Goal: Information Seeking & Learning: Find specific fact

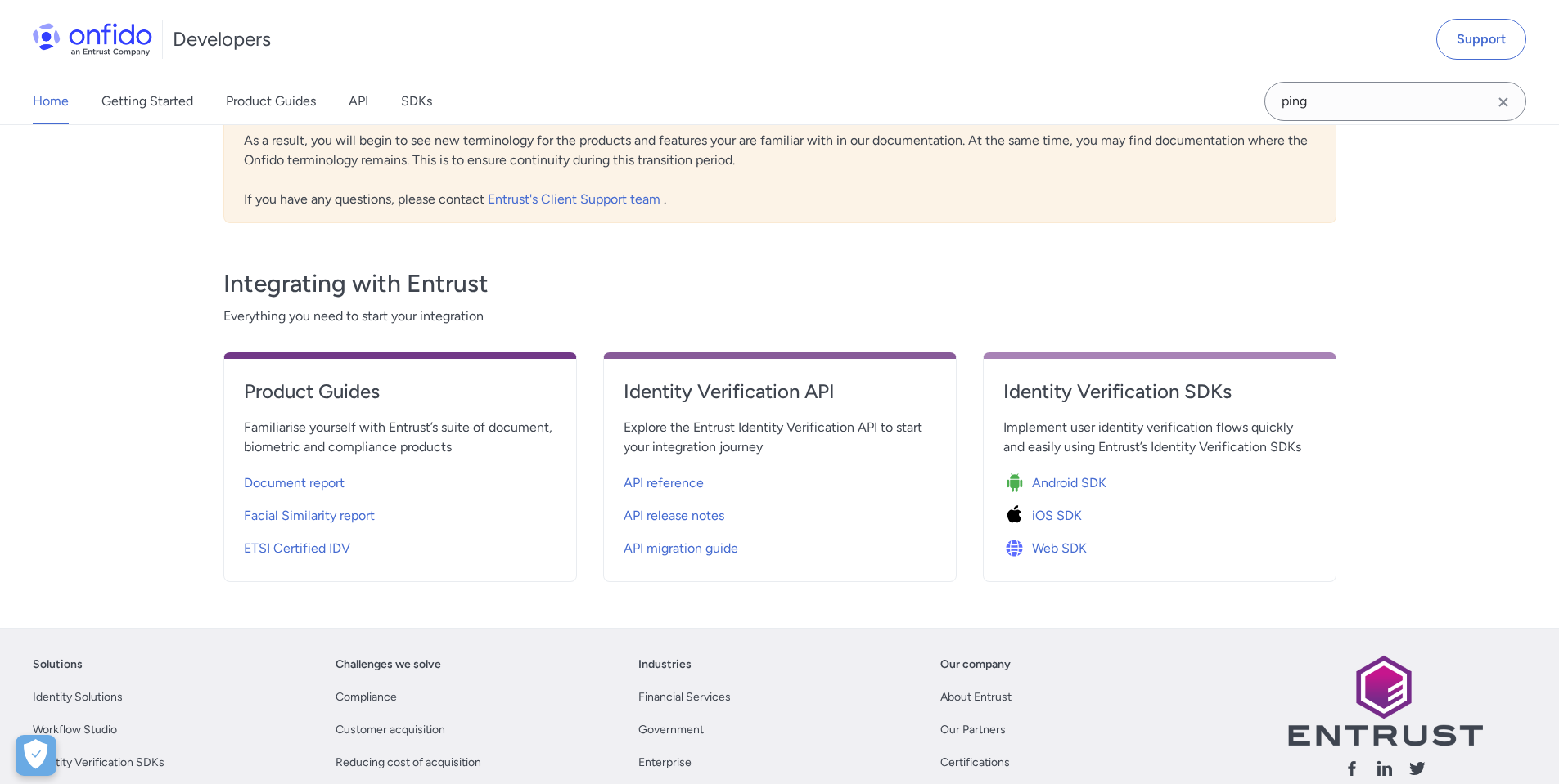
scroll to position [157, 0]
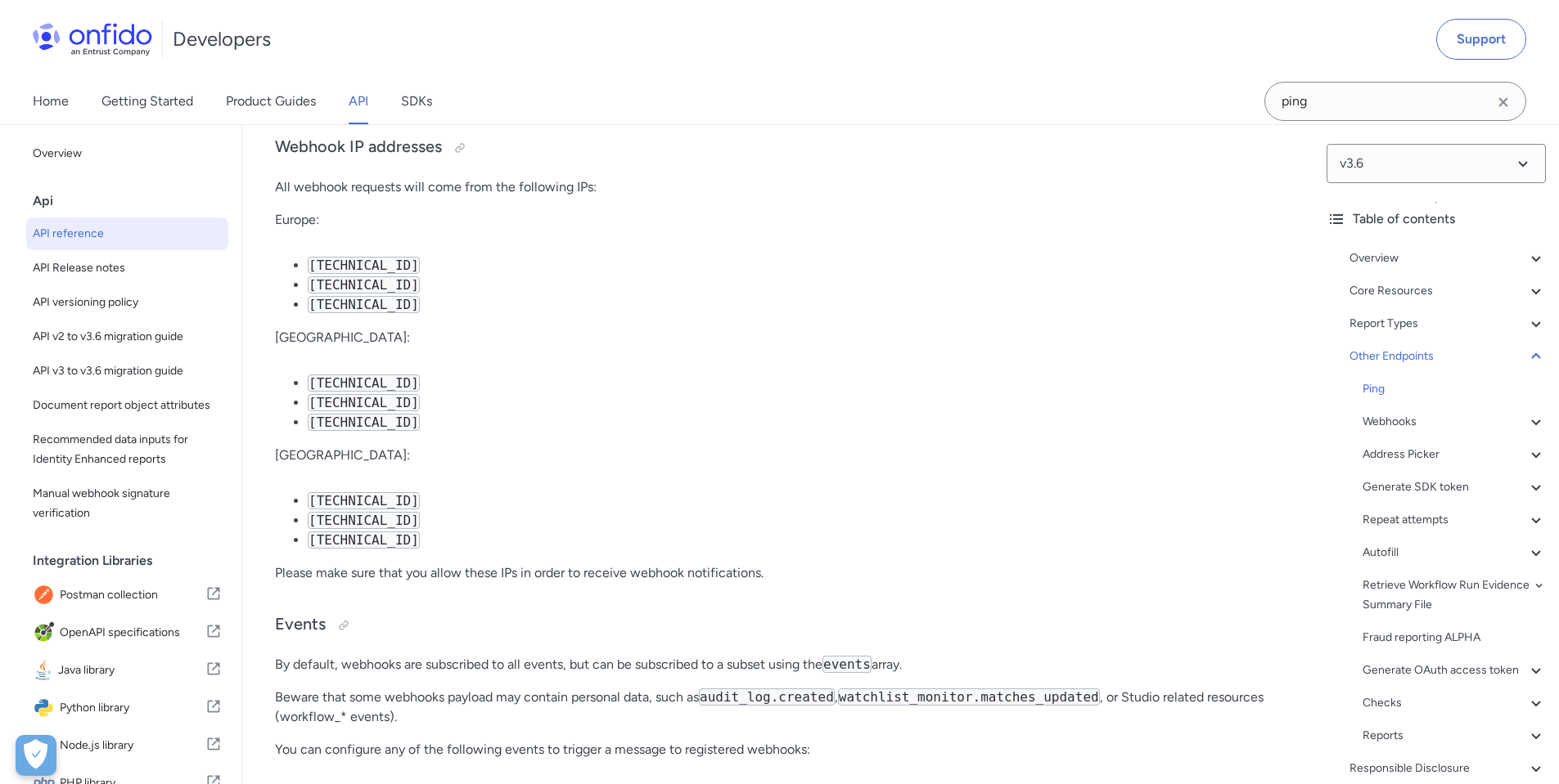
scroll to position [122777, 0]
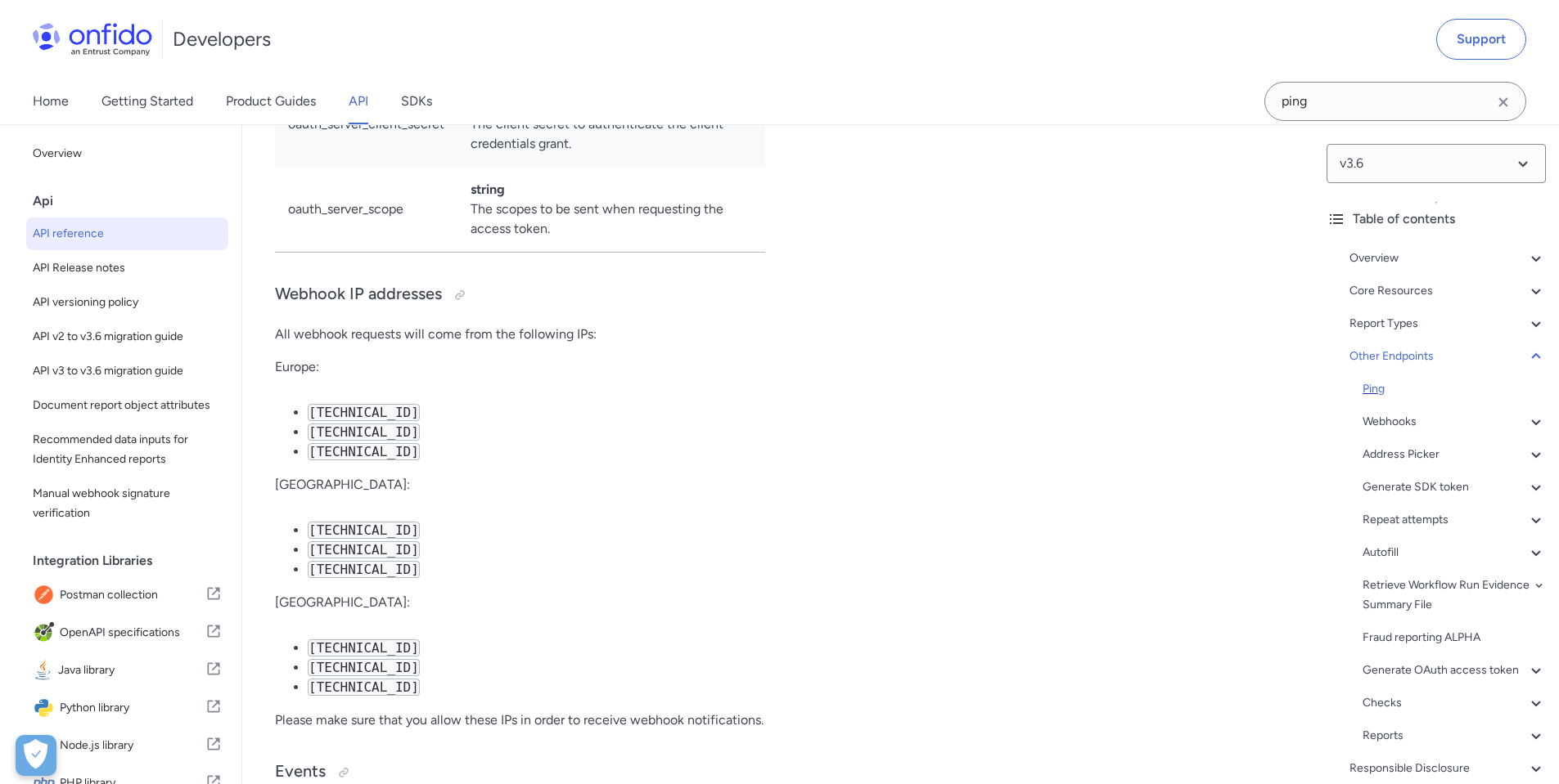
click at [1387, 388] on div "Ping" at bounding box center [1454, 389] width 183 height 19
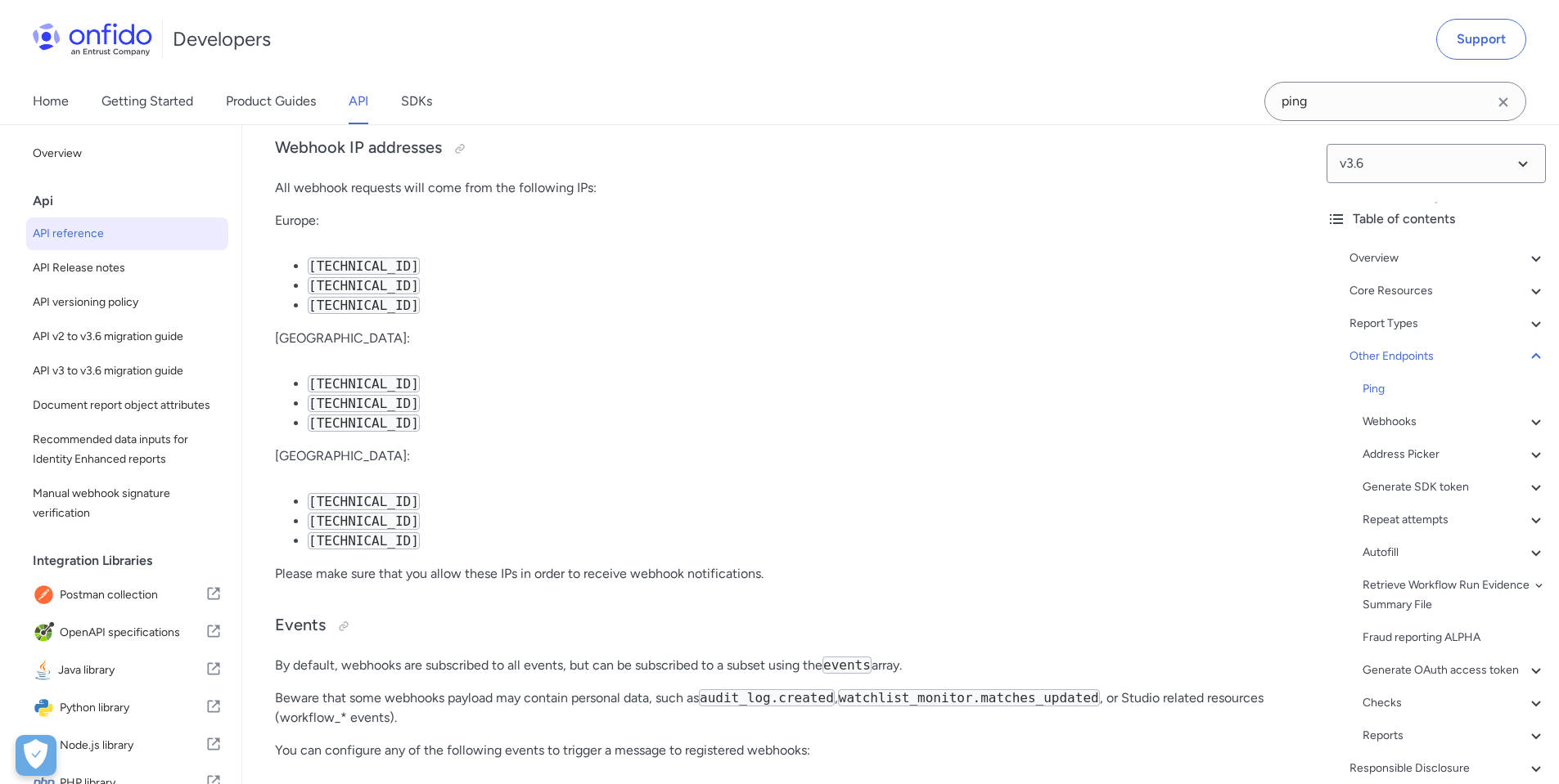
drag, startPoint x: 398, startPoint y: 312, endPoint x: 309, endPoint y: 314, distance: 89.0
drag, startPoint x: 309, startPoint y: 314, endPoint x: 294, endPoint y: 312, distance: 15.1
